Goal: Task Accomplishment & Management: Manage account settings

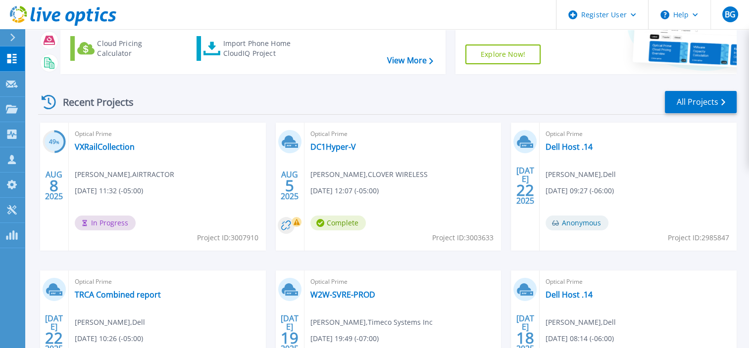
scroll to position [93, 0]
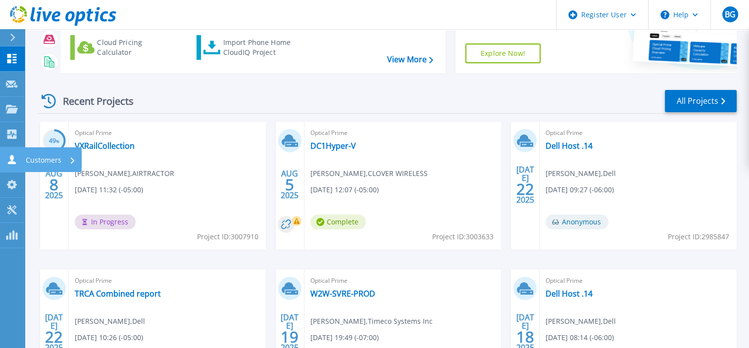
click at [12, 153] on link "Customers Customers" at bounding box center [12, 159] width 25 height 25
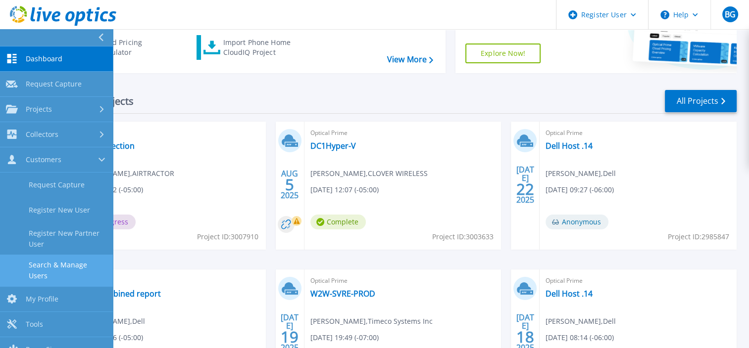
click at [40, 275] on link "Search & Manage Users" at bounding box center [56, 271] width 113 height 32
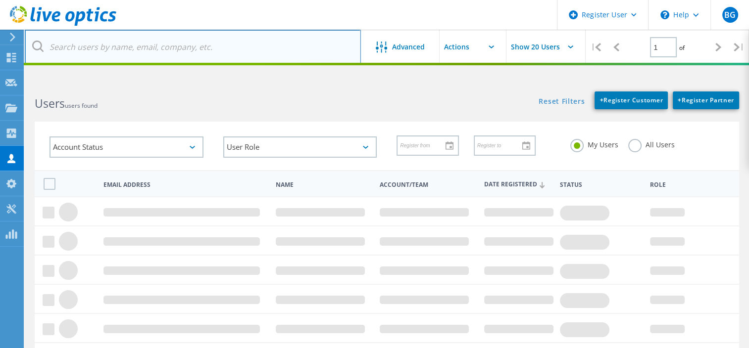
click at [174, 50] on input "text" at bounding box center [193, 47] width 336 height 35
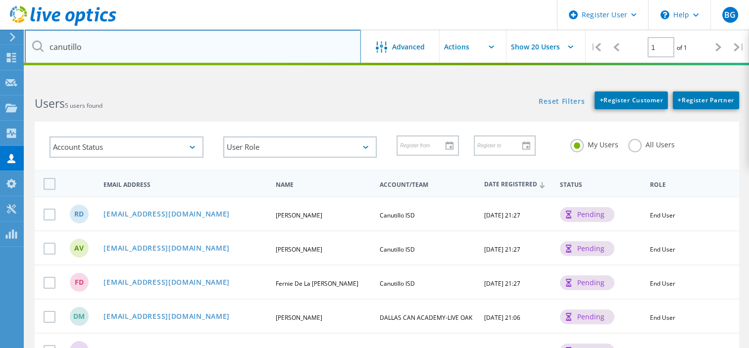
type input "canutillo"
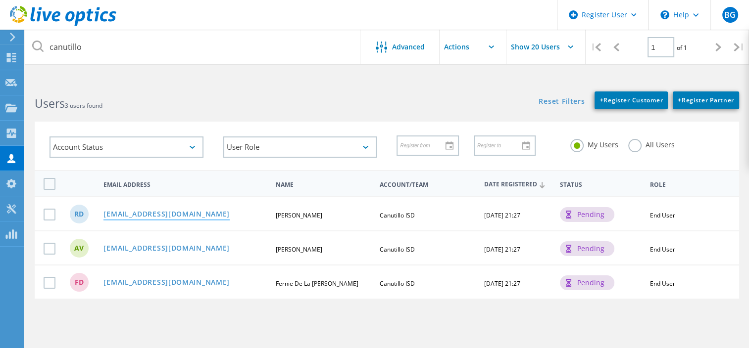
click at [188, 213] on link "rdominguez@canutillo-isd.org" at bounding box center [166, 215] width 126 height 8
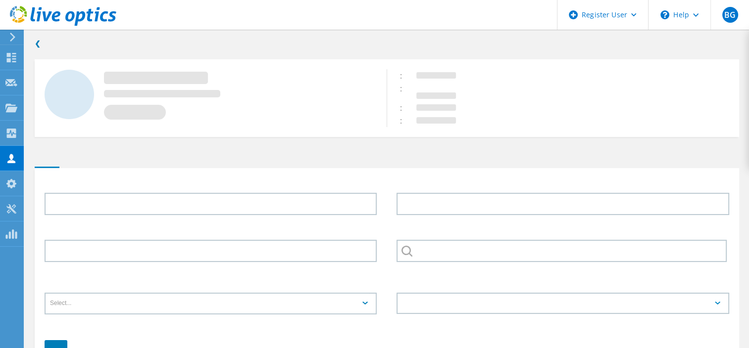
type input "Roger"
type input "Dominguez"
type input "Canutillo ISD"
type input "English"
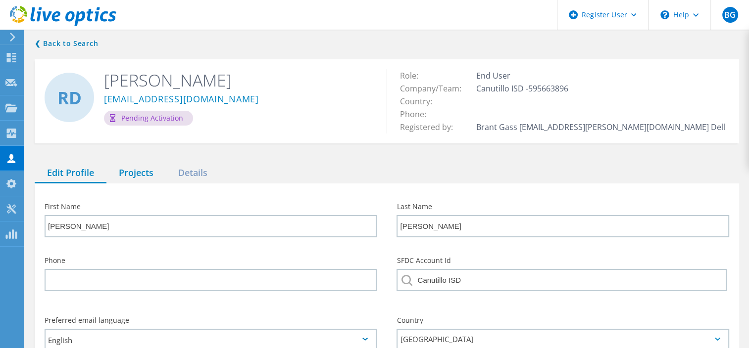
click at [147, 167] on div "Projects" at bounding box center [135, 173] width 59 height 20
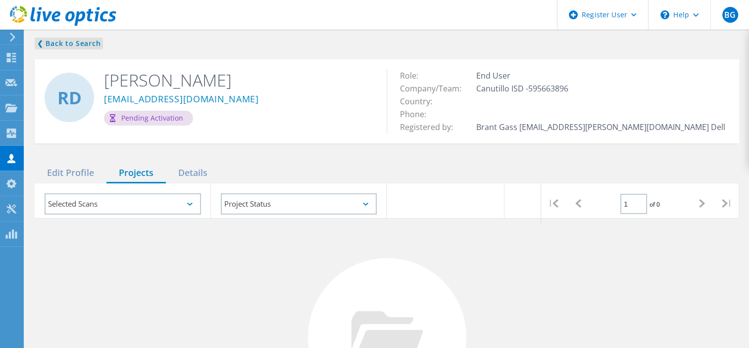
click at [46, 38] on link "❮ Back to Search" at bounding box center [69, 44] width 68 height 12
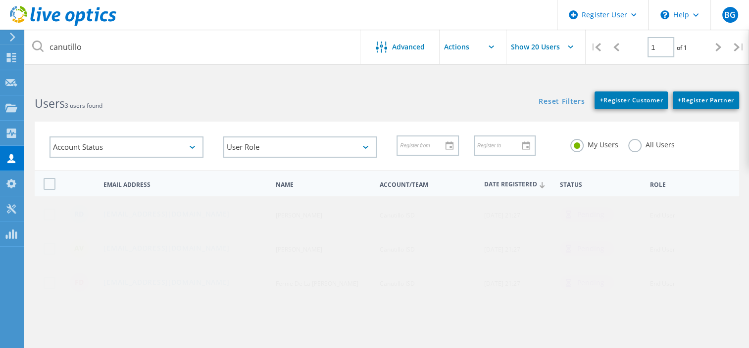
click at [143, 249] on link "avega@canutillo-isd.org" at bounding box center [166, 249] width 126 height 8
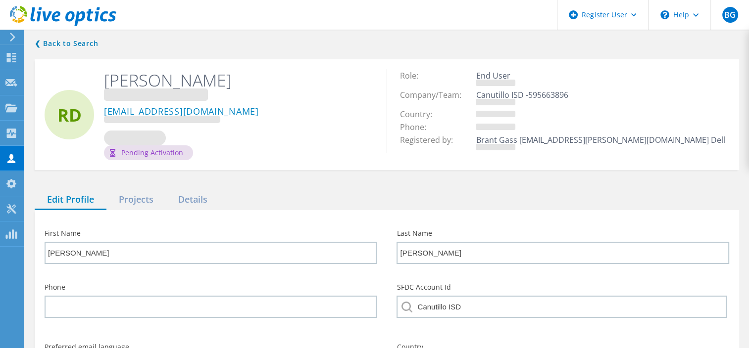
type input "Albert"
type input "Vega"
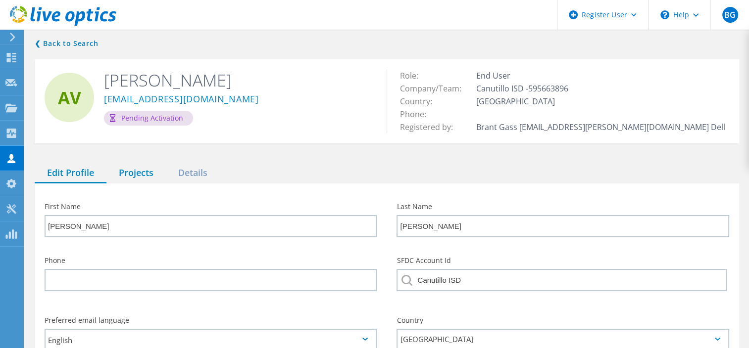
click at [137, 178] on div "Projects" at bounding box center [135, 173] width 59 height 20
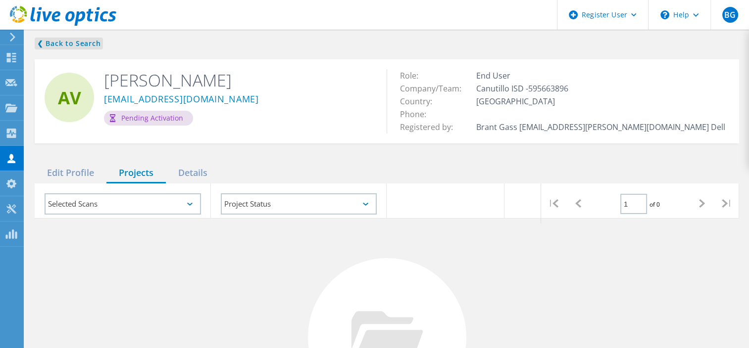
click at [57, 41] on link "❮ Back to Search" at bounding box center [69, 44] width 68 height 12
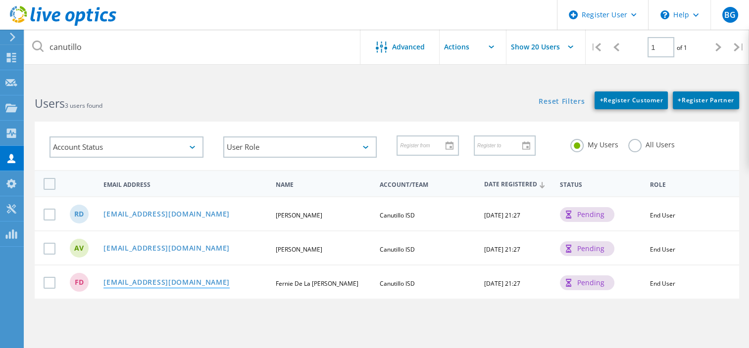
click at [160, 279] on link "fdelarosa@canutillo-isd.org" at bounding box center [166, 283] width 126 height 8
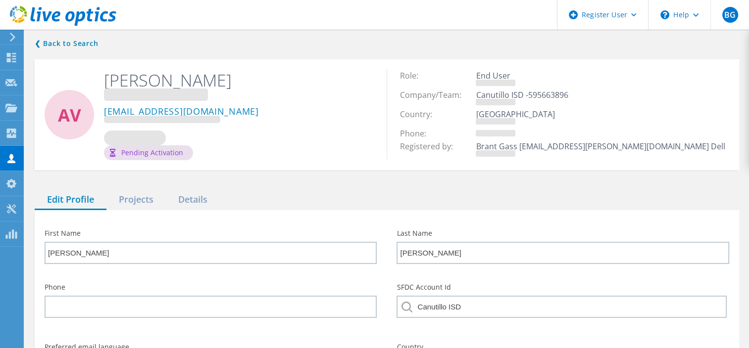
type input "Fernie"
type input "De La Rosa"
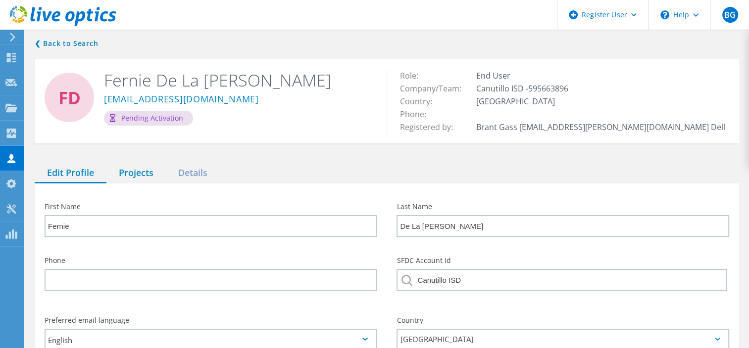
click at [141, 176] on div "Projects" at bounding box center [135, 173] width 59 height 20
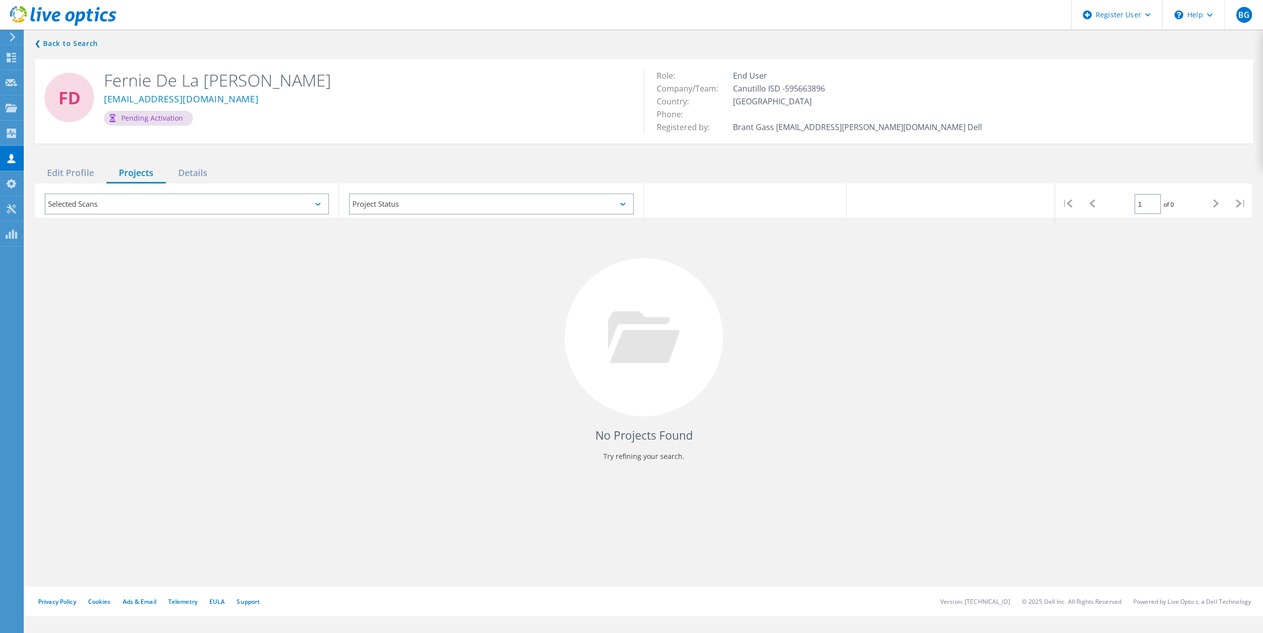
click at [756, 327] on div "No Projects Found Try refining your search." at bounding box center [644, 347] width 1218 height 256
